Goal: Task Accomplishment & Management: Manage account settings

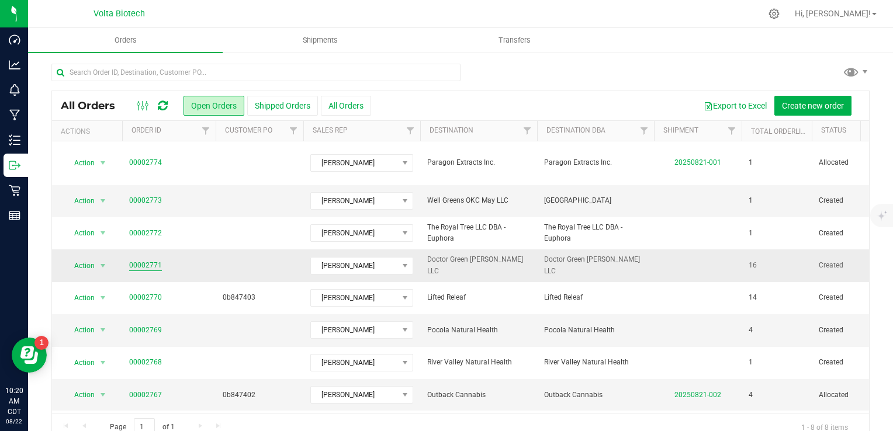
click at [138, 260] on link "00002771" at bounding box center [145, 265] width 33 height 11
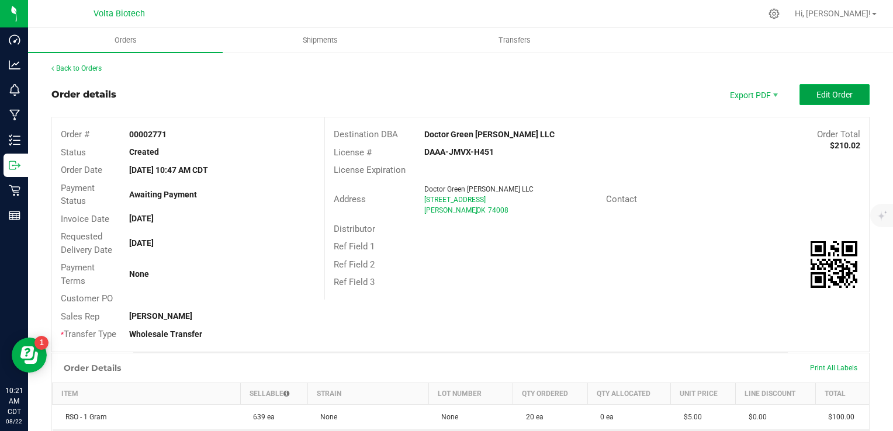
click at [821, 95] on span "Edit Order" at bounding box center [835, 94] width 36 height 9
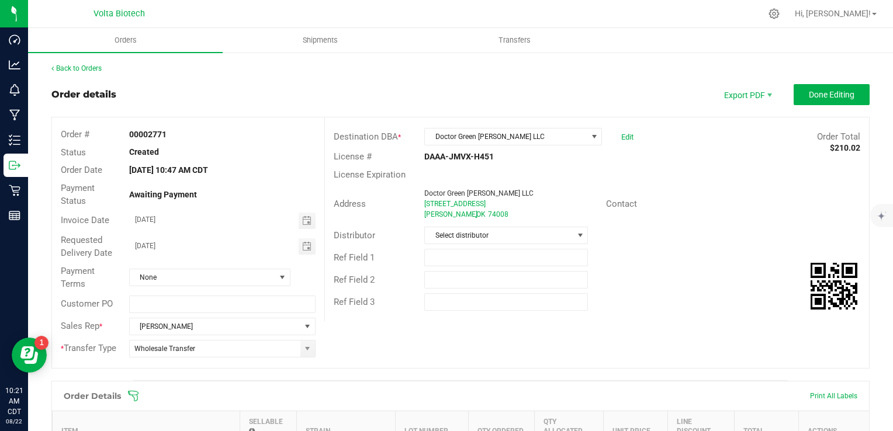
scroll to position [351, 0]
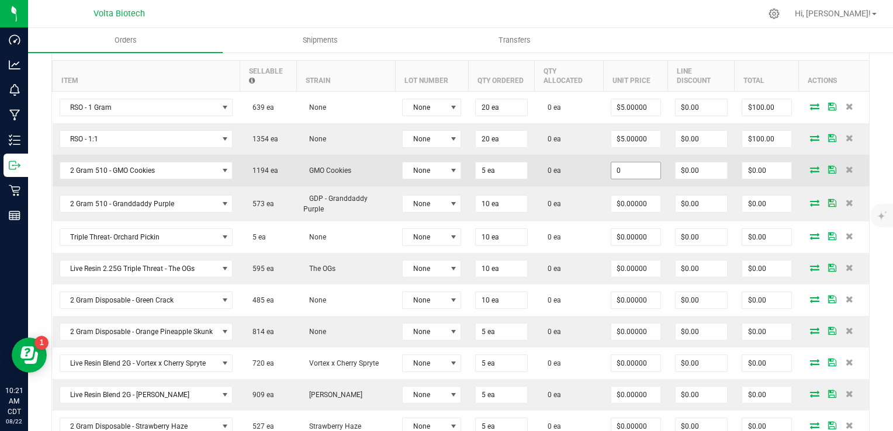
click at [617, 168] on input "0" at bounding box center [635, 170] width 49 height 16
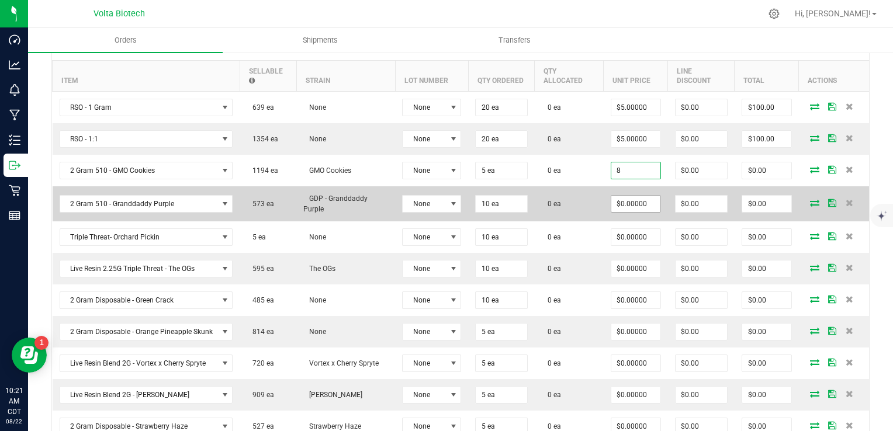
type input "$8.00000"
type input "$40.00"
click at [628, 205] on input "0" at bounding box center [635, 204] width 49 height 16
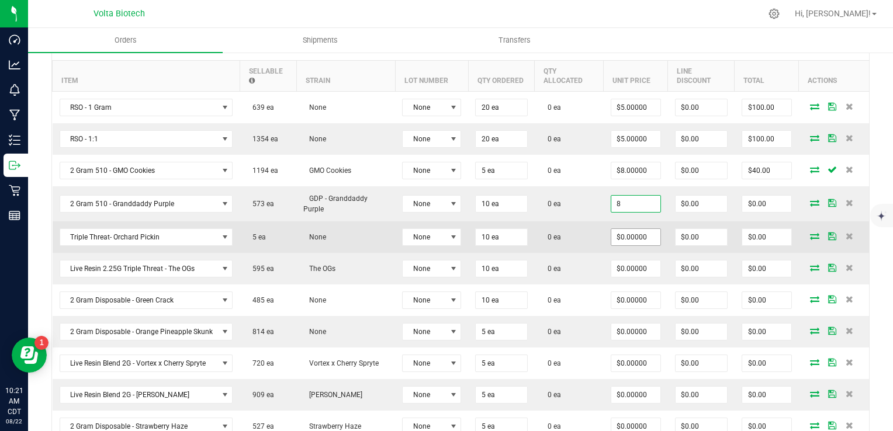
type input "$8.00000"
type input "$80.00"
click at [615, 234] on input "0" at bounding box center [635, 237] width 49 height 16
type input "$16.67000"
type input "0"
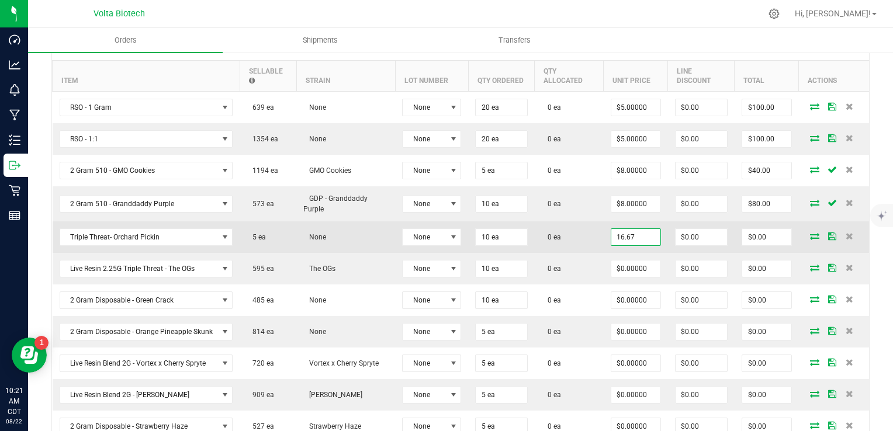
type input "$166.70"
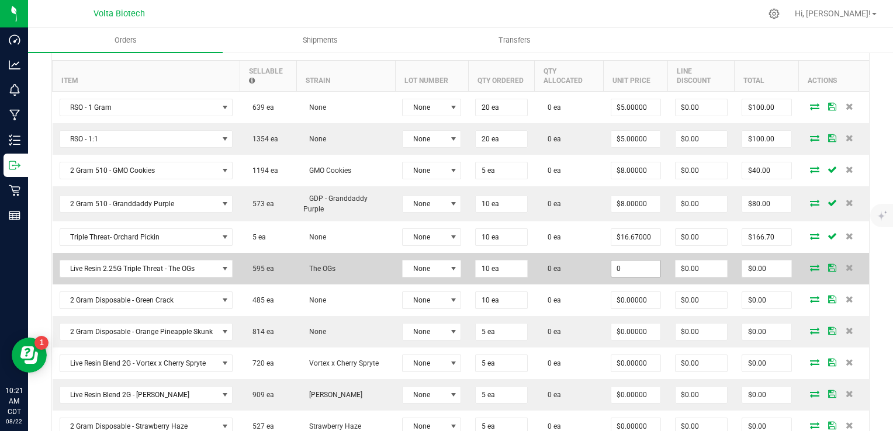
click at [631, 265] on input "0" at bounding box center [635, 269] width 49 height 16
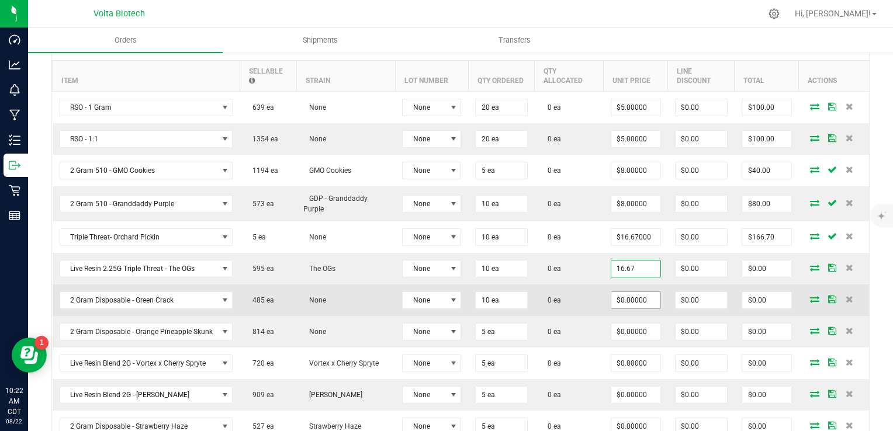
type input "$16.67000"
type input "$166.70"
click at [624, 296] on input "0" at bounding box center [635, 300] width 49 height 16
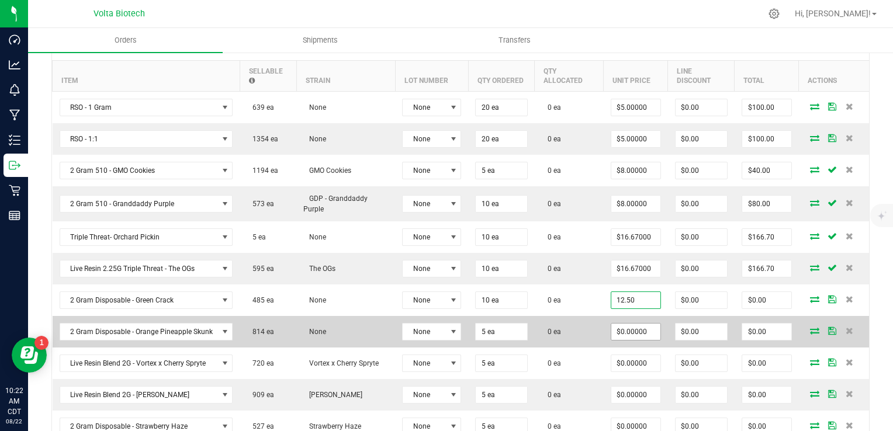
type input "$12.50000"
type input "$125.00"
click at [617, 329] on input "0" at bounding box center [635, 332] width 49 height 16
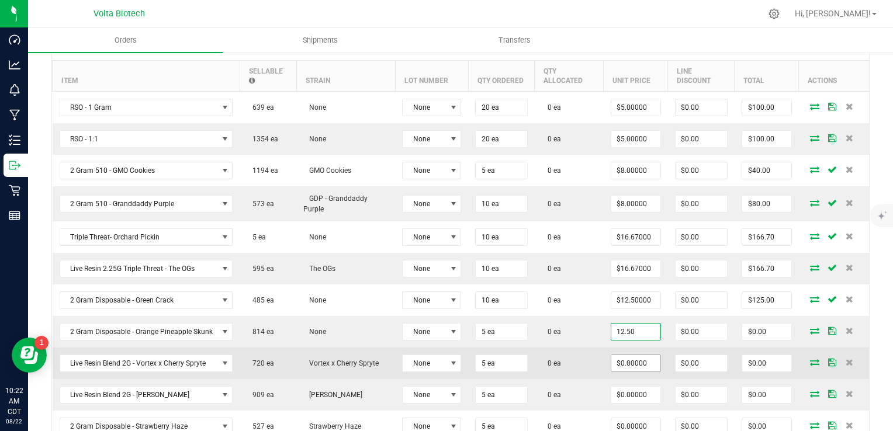
type input "$12.50000"
type input "$62.50"
click at [617, 359] on input "0" at bounding box center [635, 363] width 49 height 16
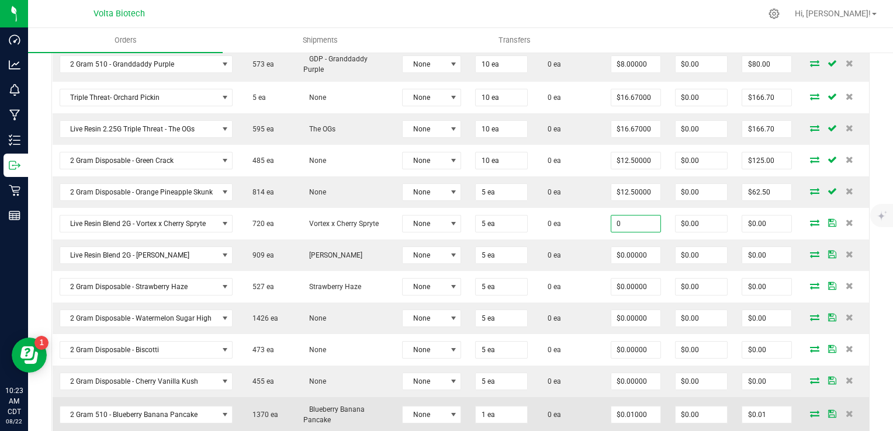
scroll to position [468, 0]
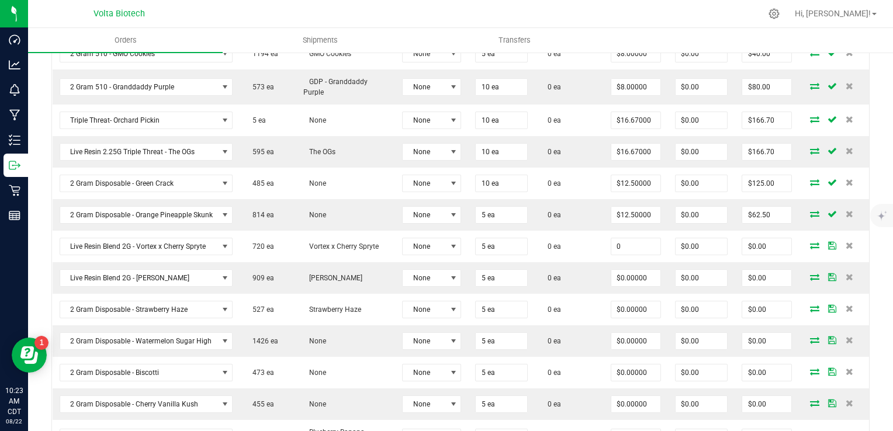
type input "$0.00000"
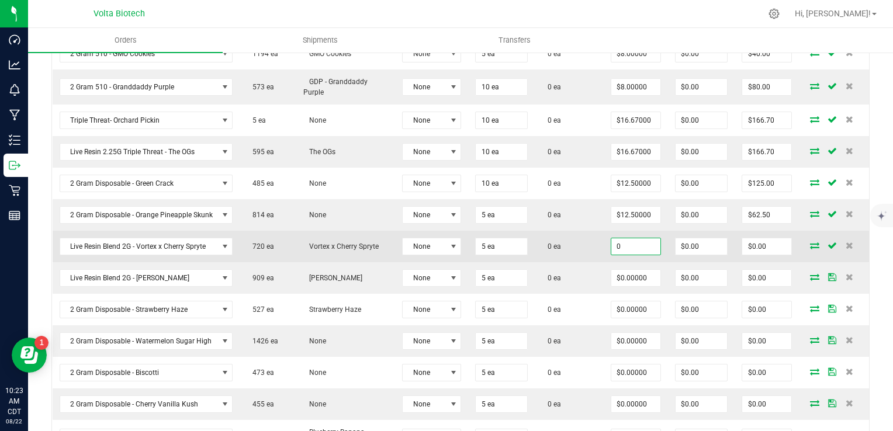
click at [615, 241] on input "0" at bounding box center [635, 246] width 49 height 16
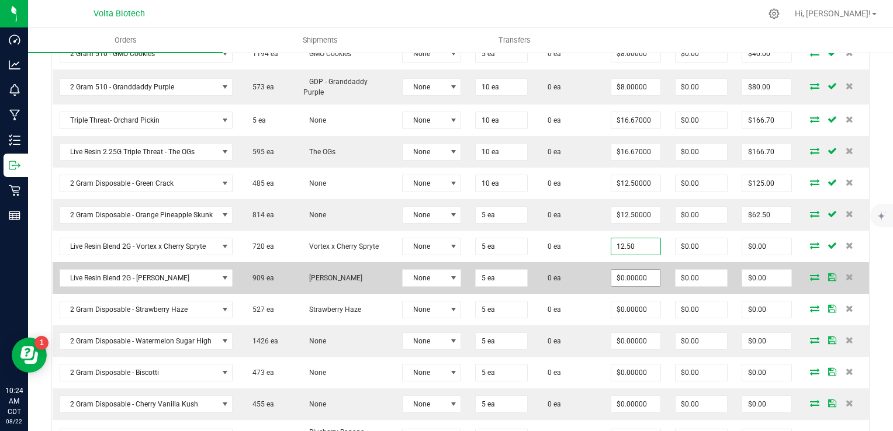
type input "12.50"
type input "0"
type input "$12.50000"
type input "$62.50"
click at [616, 275] on input "0" at bounding box center [635, 278] width 49 height 16
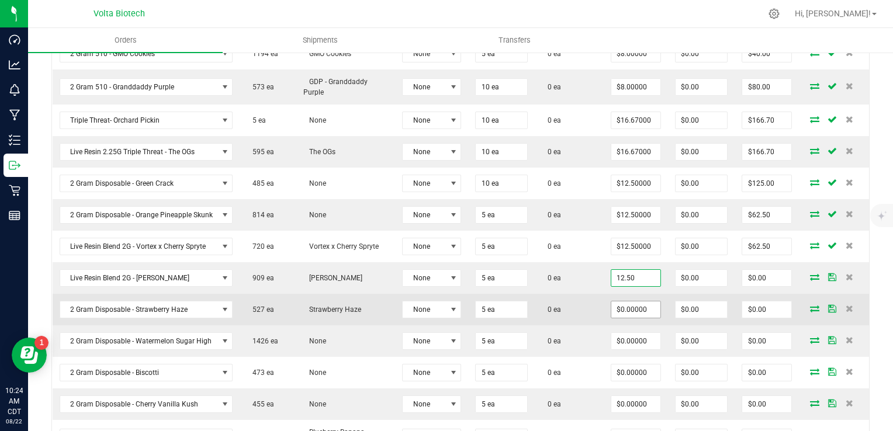
type input "$12.50000"
type input "$62.50"
click at [617, 305] on input "0" at bounding box center [635, 310] width 49 height 16
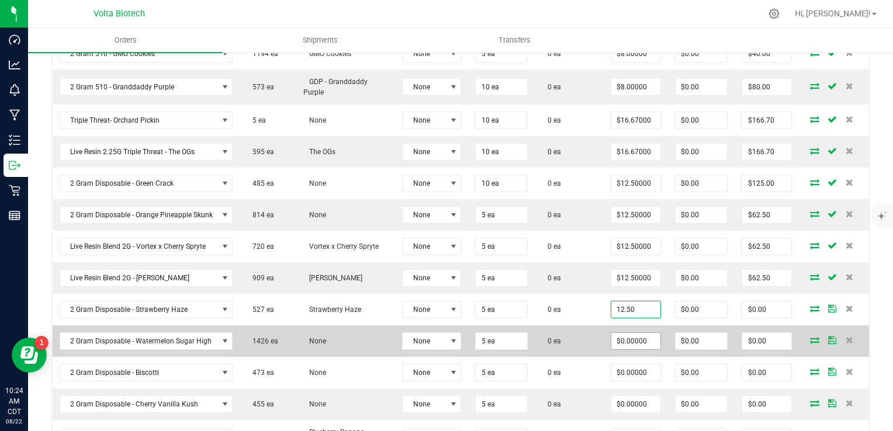
type input "$12.50000"
type input "$62.50"
click at [615, 340] on input "0" at bounding box center [635, 341] width 49 height 16
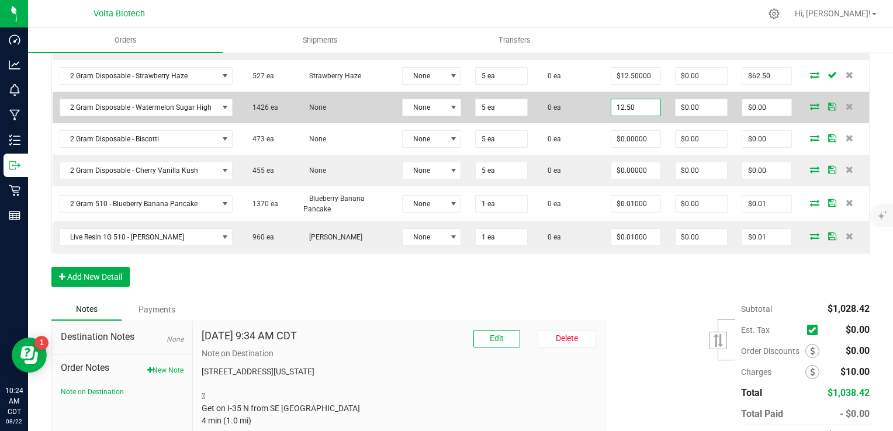
scroll to position [643, 0]
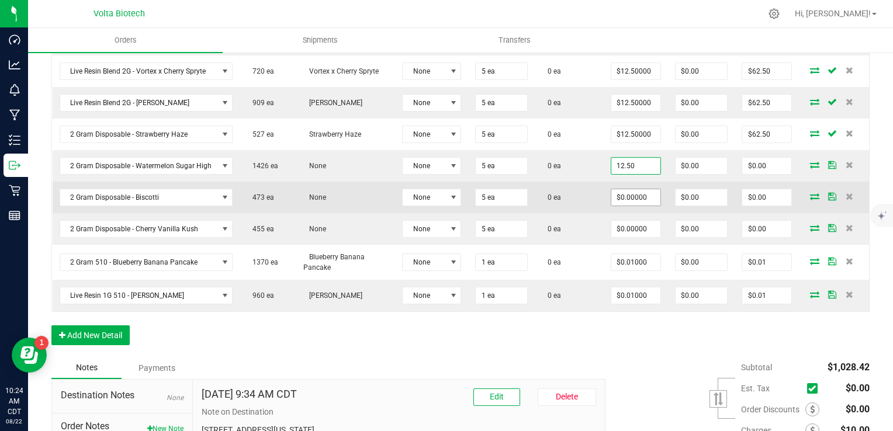
type input "$12.50000"
type input "$62.50"
click at [617, 189] on input "0" at bounding box center [635, 197] width 49 height 16
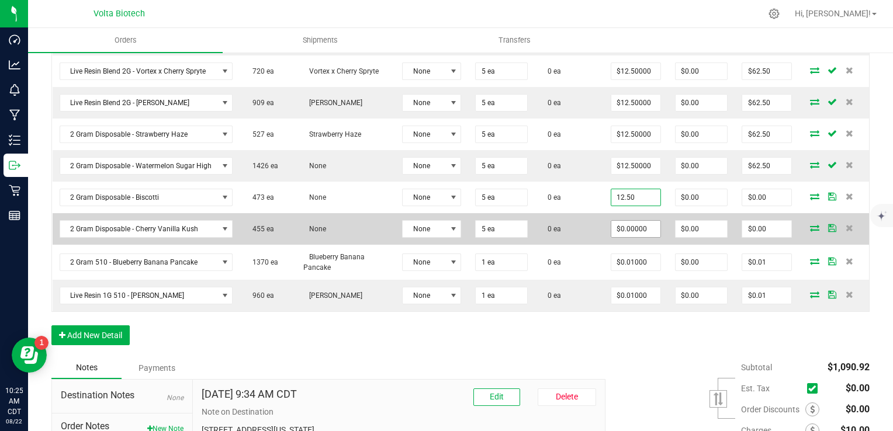
type input "$12.50000"
type input "$62.50"
click at [615, 224] on input "0" at bounding box center [635, 229] width 49 height 16
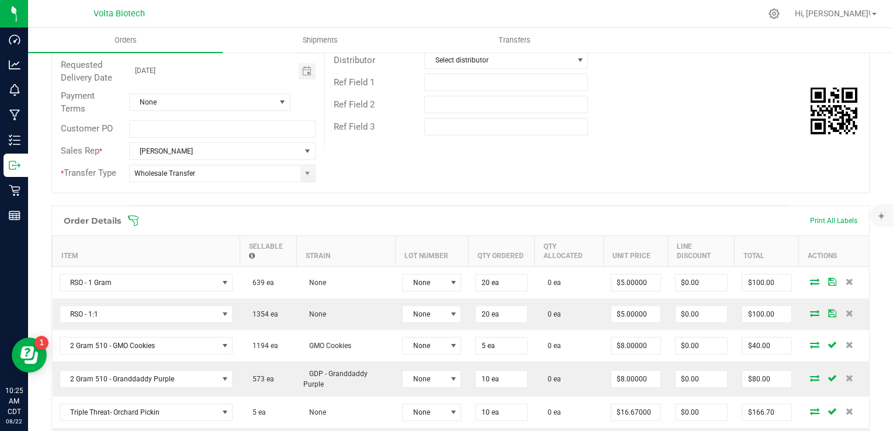
scroll to position [0, 0]
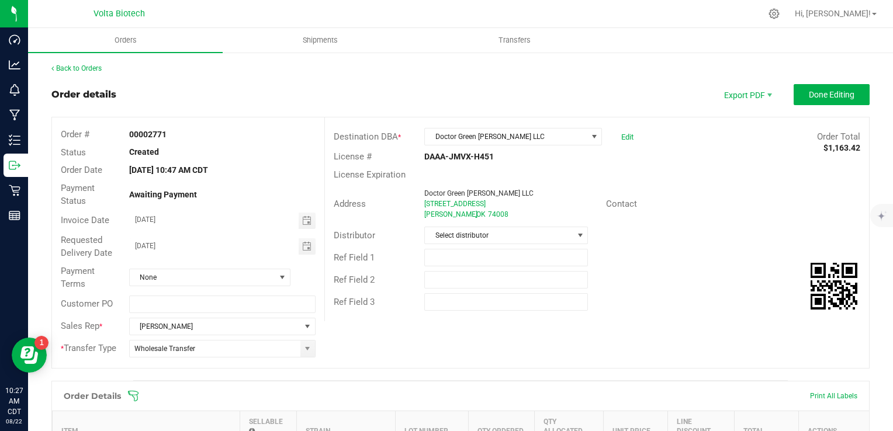
type input "$12.50000"
type input "$62.50"
click at [812, 92] on span "Done Editing" at bounding box center [832, 94] width 46 height 9
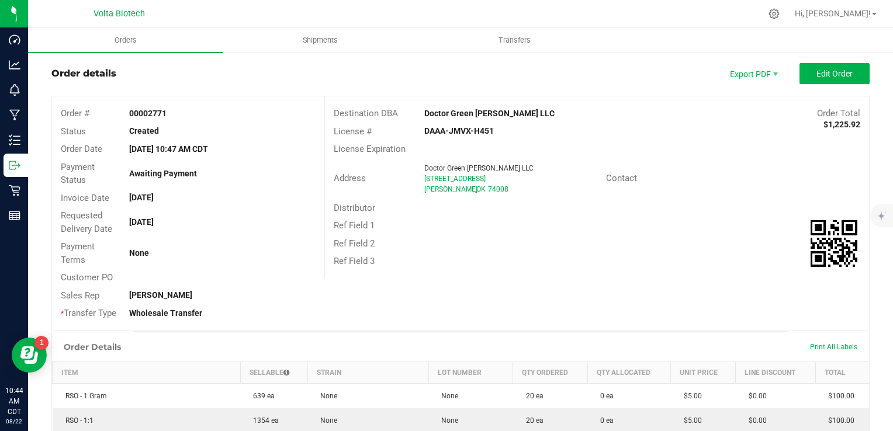
scroll to position [19, 0]
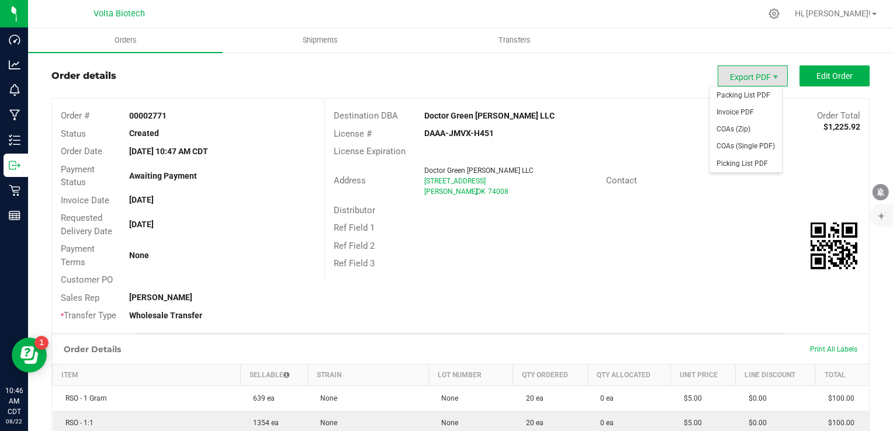
click at [755, 70] on span "Export PDF" at bounding box center [753, 75] width 70 height 21
click at [754, 111] on span "Invoice PDF" at bounding box center [746, 112] width 72 height 17
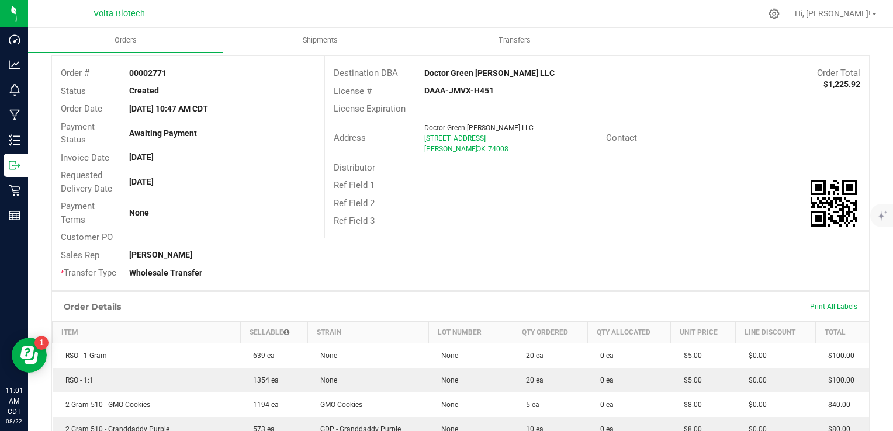
scroll to position [0, 0]
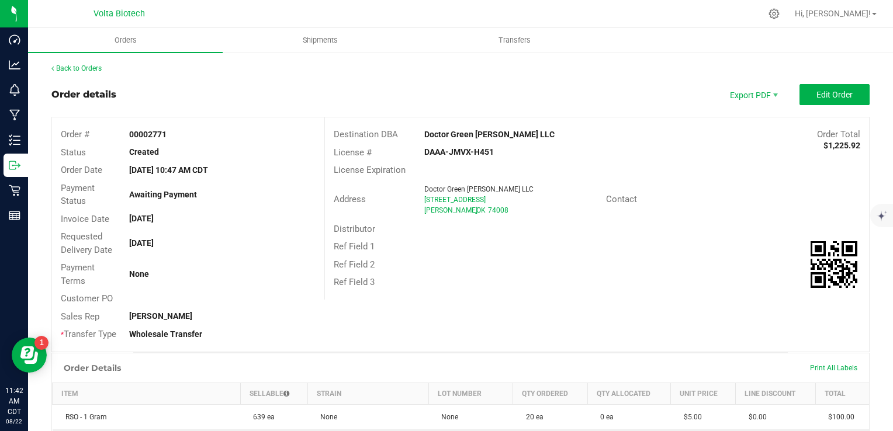
click at [445, 347] on div "Order # 00002771 Status Created Order Date [DATE] 10:47 AM CDT Payment Status A…" at bounding box center [460, 234] width 817 height 234
